Goal: Task Accomplishment & Management: Complete application form

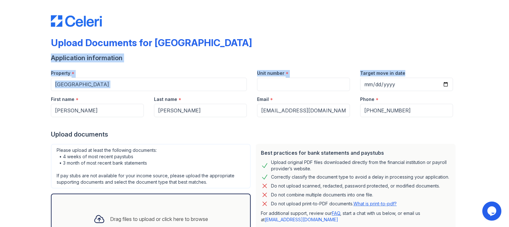
drag, startPoint x: 504, startPoint y: 42, endPoint x: 509, endPoint y: 66, distance: 24.9
click at [509, 66] on div "Upload Documents for [GEOGRAPHIC_DATA] Application information Property * [GEOG…" at bounding box center [254, 113] width 509 height 227
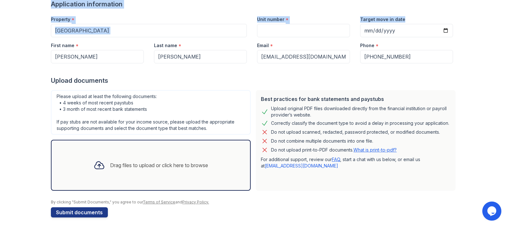
scroll to position [57, 0]
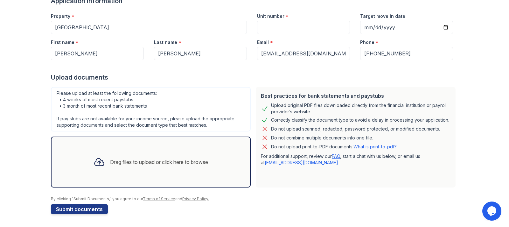
click at [155, 165] on div "Drag files to upload or click here to browse" at bounding box center [159, 162] width 98 height 8
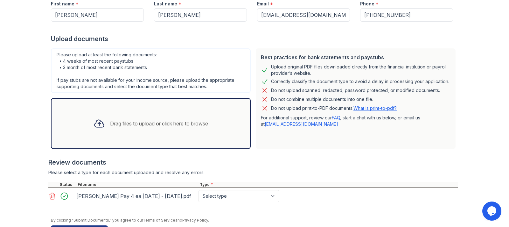
scroll to position [96, 0]
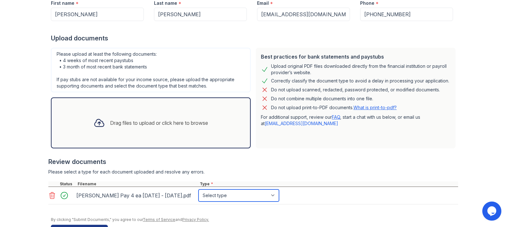
click at [198, 189] on select "Select type Paystub Bank Statement Offer Letter Tax Documents Benefit Award Let…" at bounding box center [238, 195] width 80 height 12
select select "paystub"
click option "Paystub" at bounding box center [0, 0] width 0 height 0
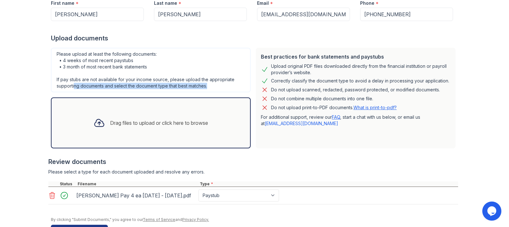
drag, startPoint x: 74, startPoint y: 91, endPoint x: 85, endPoint y: 126, distance: 36.4
click at [85, 126] on div "Please upload at least the following documents: • 4 weeks of most recent paystu…" at bounding box center [150, 98] width 205 height 106
click at [132, 208] on div at bounding box center [253, 207] width 410 height 6
click at [136, 131] on div "Drag files to upload or click here to browse" at bounding box center [150, 123] width 125 height 22
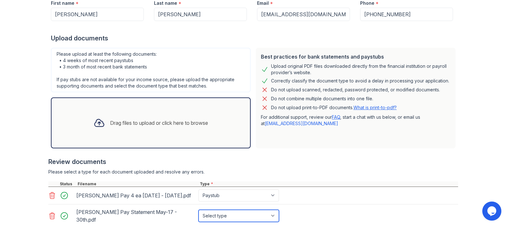
click at [198, 210] on select "Select type Paystub Bank Statement Offer Letter Tax Documents Benefit Award Let…" at bounding box center [238, 216] width 80 height 12
select select "paystub"
click option "Paystub" at bounding box center [0, 0] width 0 height 0
click at [166, 123] on div "Drag files to upload or click here to browse" at bounding box center [159, 123] width 98 height 8
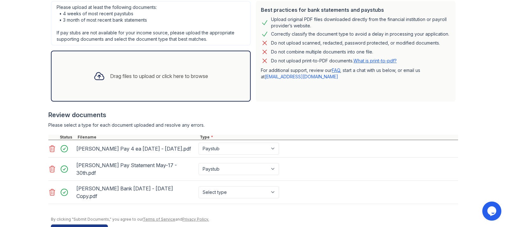
scroll to position [146, 0]
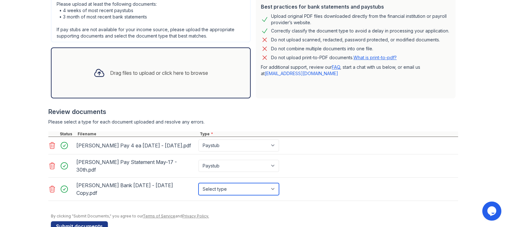
click at [198, 183] on select "Select type Paystub Bank Statement Offer Letter Tax Documents Benefit Award Let…" at bounding box center [238, 189] width 80 height 12
select select "paystub"
click option "Paystub" at bounding box center [0, 0] width 0 height 0
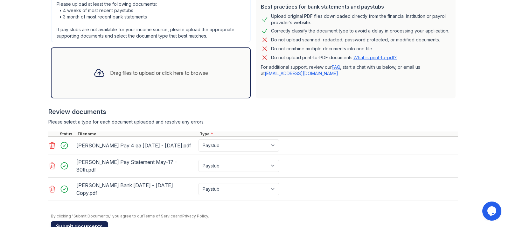
click at [90, 221] on button "Submit documents" at bounding box center [79, 226] width 57 height 10
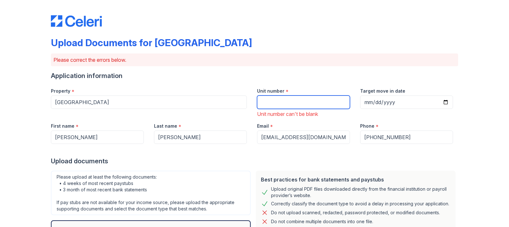
click at [261, 105] on input "Unit number" at bounding box center [303, 101] width 93 height 13
type input "[STREET_ADDRESS]"
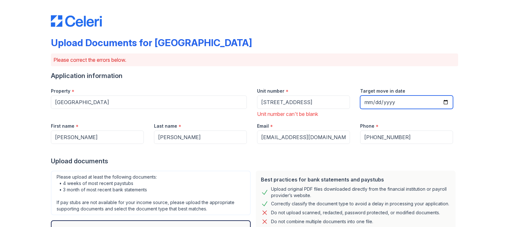
click at [368, 101] on input "Target move in date" at bounding box center [406, 101] width 93 height 13
type input "[DATE]"
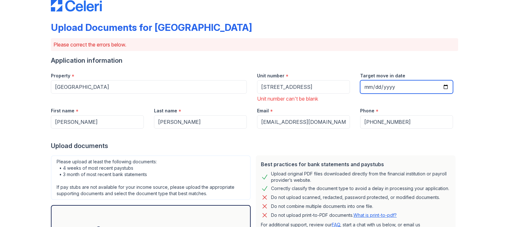
scroll to position [16, 0]
click at [396, 86] on input "[DATE]" at bounding box center [406, 86] width 93 height 13
type input "[DATE]"
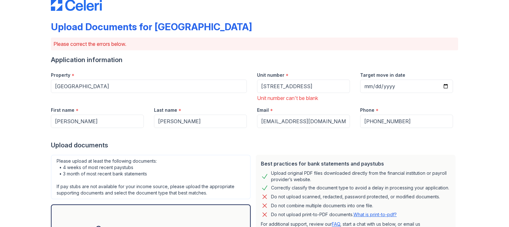
click at [441, 145] on div "Upload documents" at bounding box center [254, 145] width 407 height 9
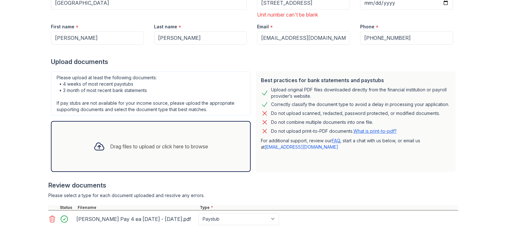
scroll to position [199, 0]
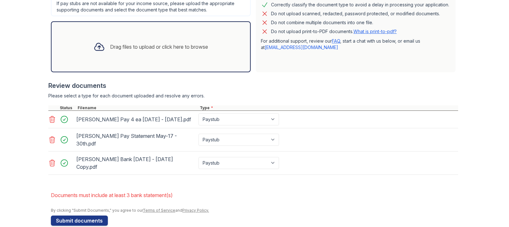
drag, startPoint x: 384, startPoint y: 136, endPoint x: 387, endPoint y: 139, distance: 3.9
click at [389, 137] on div "[PERSON_NAME] Pay Statement May-17 - 30th.pdf Paystub Bank Statement Offer Lett…" at bounding box center [253, 139] width 410 height 23
drag, startPoint x: 341, startPoint y: 71, endPoint x: 319, endPoint y: 59, distance: 25.5
click at [319, 59] on div "Best practices for bank statements and paystubs Upload original PDF files downl…" at bounding box center [356, 22] width 200 height 100
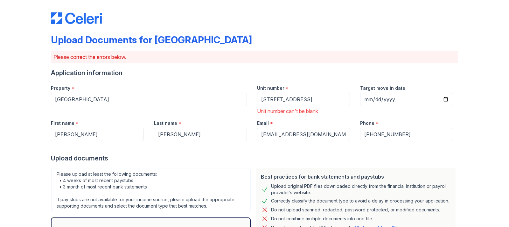
scroll to position [0, 0]
